Goal: Browse casually: Explore the website without a specific task or goal

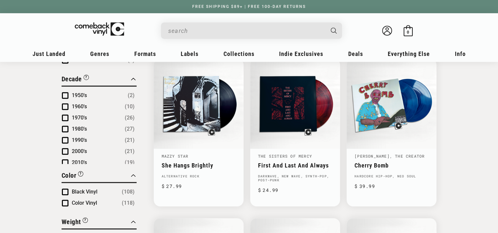
scroll to position [391, 0]
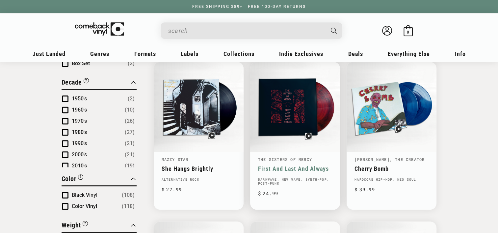
click at [316, 165] on link "First And Last And Always" at bounding box center [295, 168] width 74 height 7
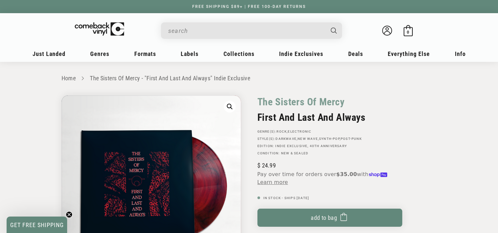
click at [407, 150] on div "The Sisters Of Mercy First And Last And Always GENRE(S): Rock , Electronic STYL…" at bounding box center [343, 211] width 188 height 230
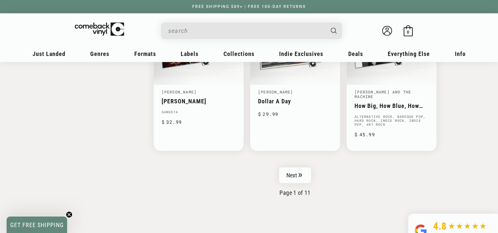
scroll to position [1096, 0]
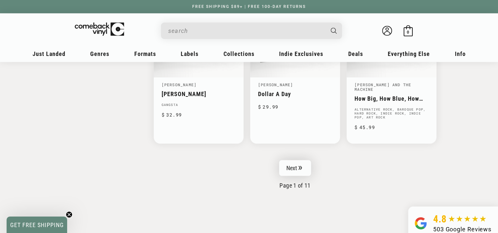
click at [297, 160] on link "Next" at bounding box center [295, 168] width 32 height 16
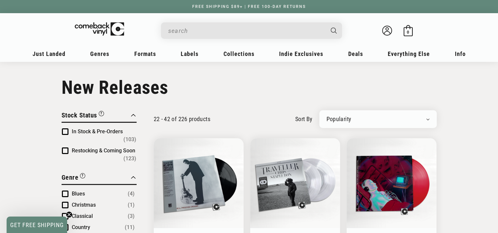
click at [394, 83] on h1 "Collection: New Releases" at bounding box center [250, 88] width 376 height 22
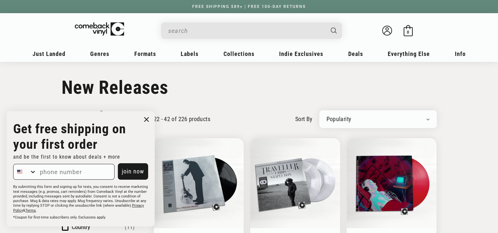
click at [147, 121] on circle "Close dialog" at bounding box center [147, 120] width 10 height 10
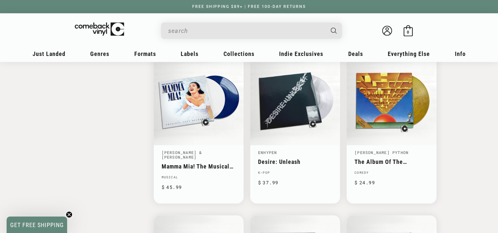
scroll to position [908, 0]
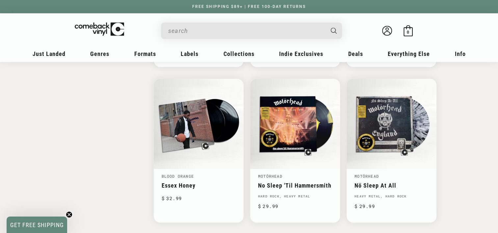
scroll to position [1004, 0]
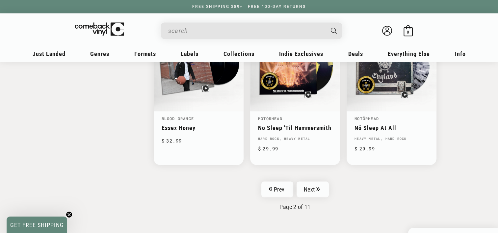
scroll to position [1075, 0]
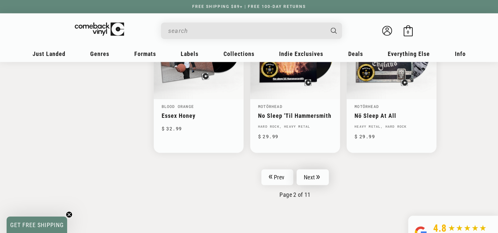
click at [319, 175] on icon "Pagination" at bounding box center [319, 177] width 4 height 4
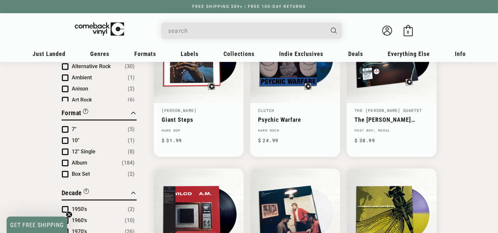
scroll to position [312, 0]
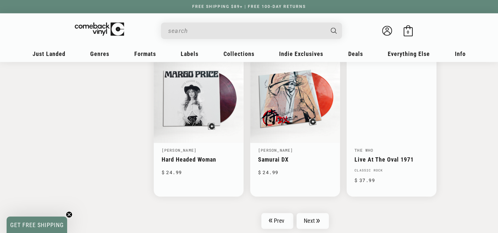
scroll to position [1020, 0]
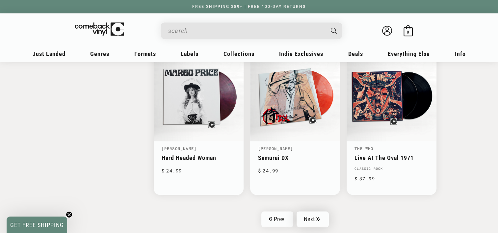
click at [312, 217] on link "Next" at bounding box center [313, 219] width 32 height 16
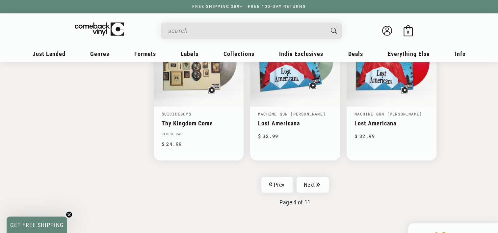
scroll to position [1089, 0]
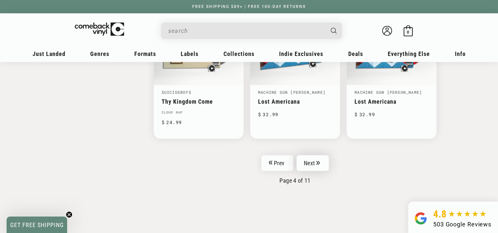
click at [321, 163] on link "Next" at bounding box center [313, 163] width 32 height 16
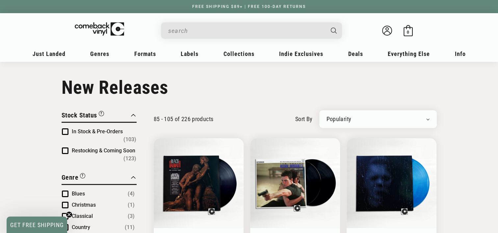
drag, startPoint x: 431, startPoint y: 19, endPoint x: 417, endPoint y: 109, distance: 91.6
click at [431, 19] on header "My account Just Landed Just Landed New Releases Genres" at bounding box center [249, 37] width 474 height 48
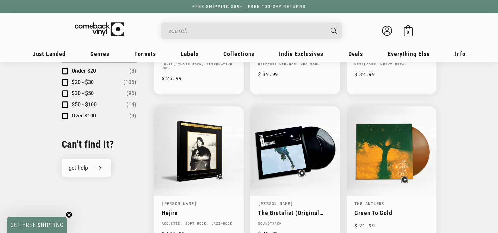
scroll to position [667, 0]
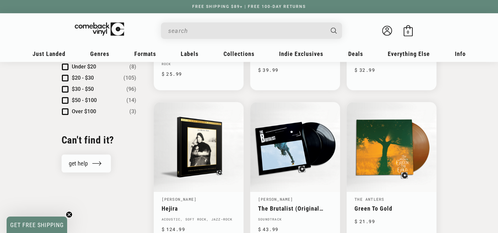
click at [457, 176] on div "Close Filter By Clear All Stock Status “Coming Soon” titles are upcoming releas…" at bounding box center [249, 27] width 498 height 1169
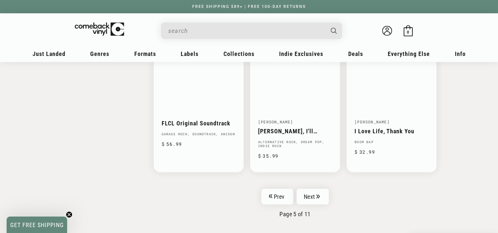
scroll to position [1059, 0]
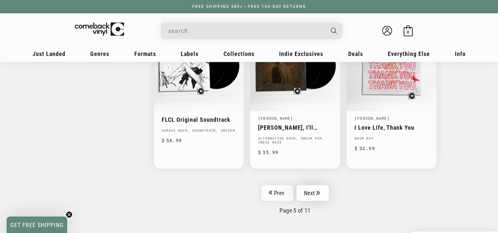
click at [311, 187] on link "Next" at bounding box center [313, 193] width 32 height 16
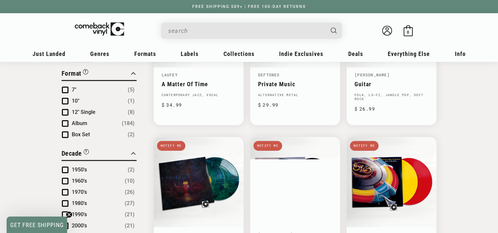
scroll to position [351, 0]
